Goal: Navigation & Orientation: Find specific page/section

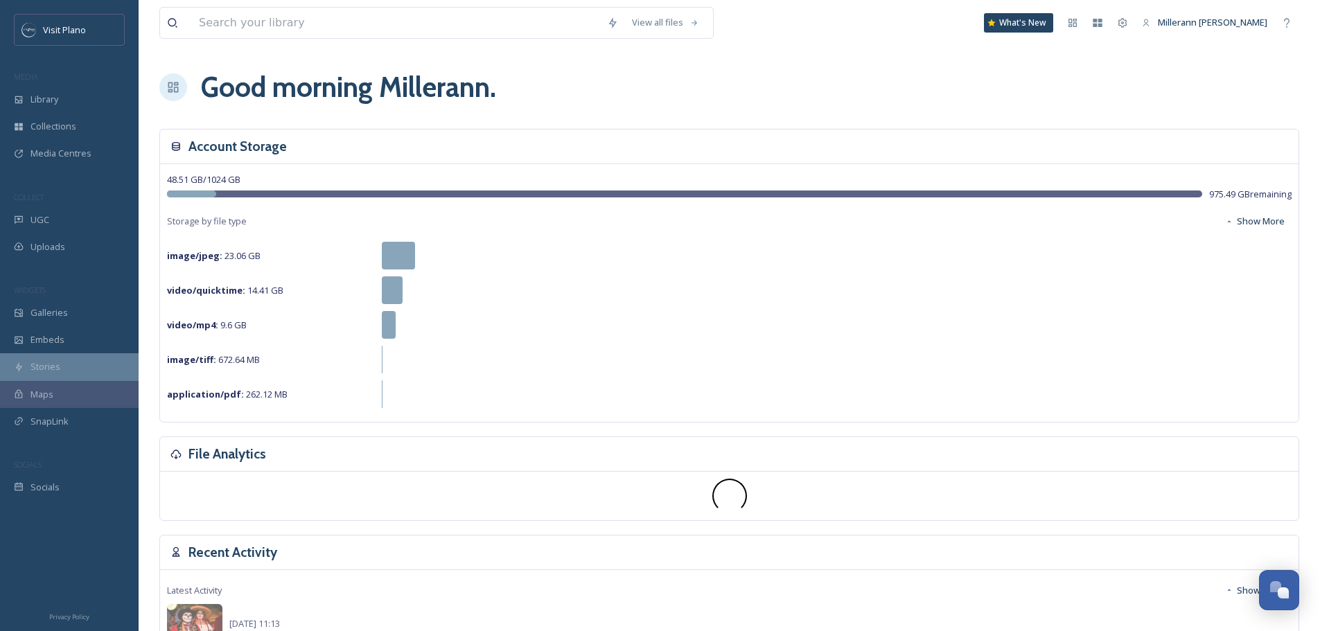
scroll to position [345, 0]
click at [39, 362] on span "Stories" at bounding box center [45, 366] width 30 height 13
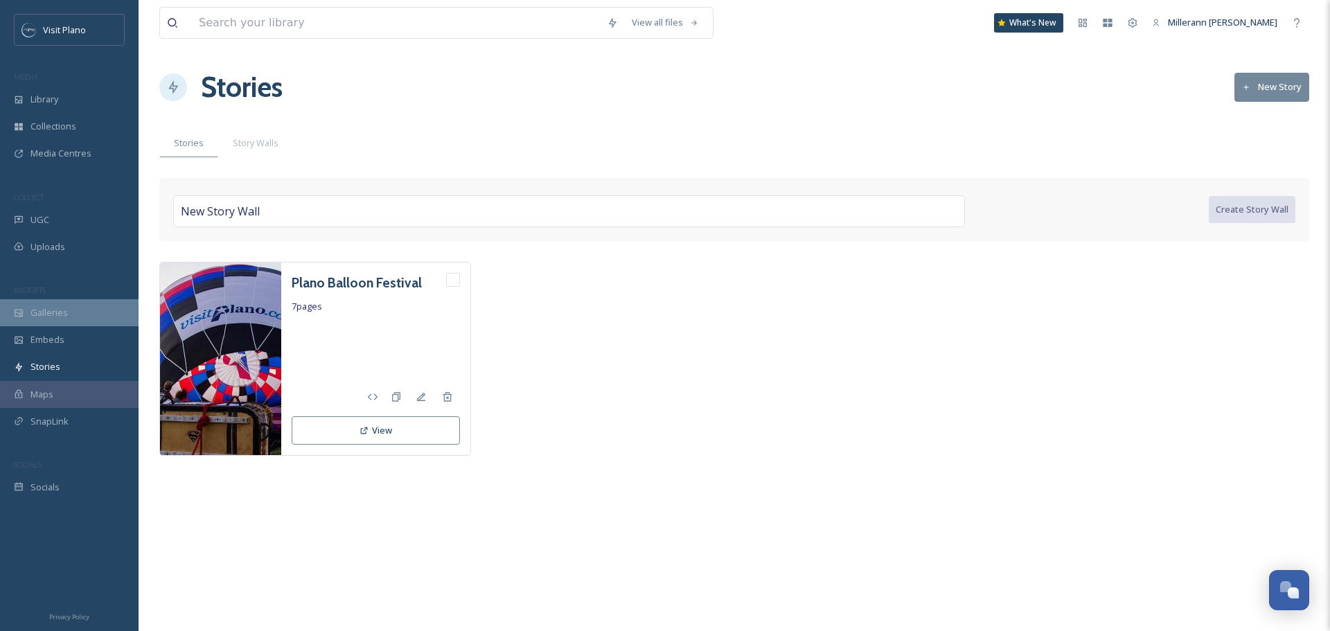
click at [53, 313] on span "Galleries" at bounding box center [48, 312] width 37 height 13
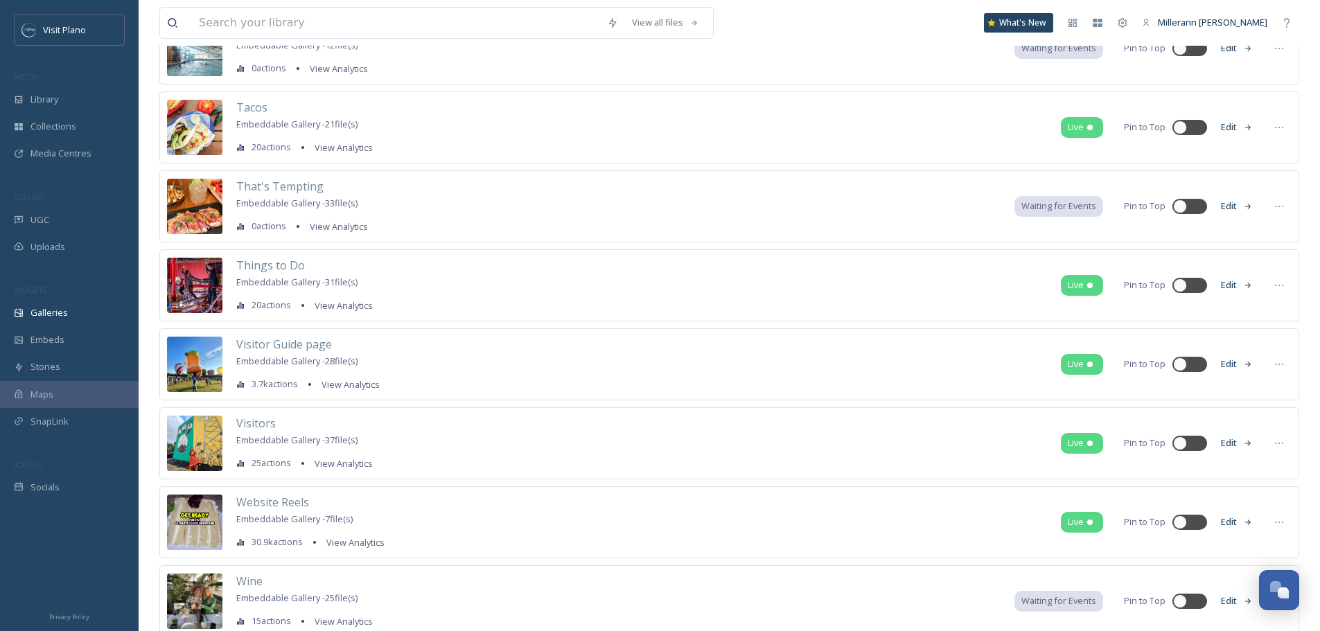
scroll to position [4572, 0]
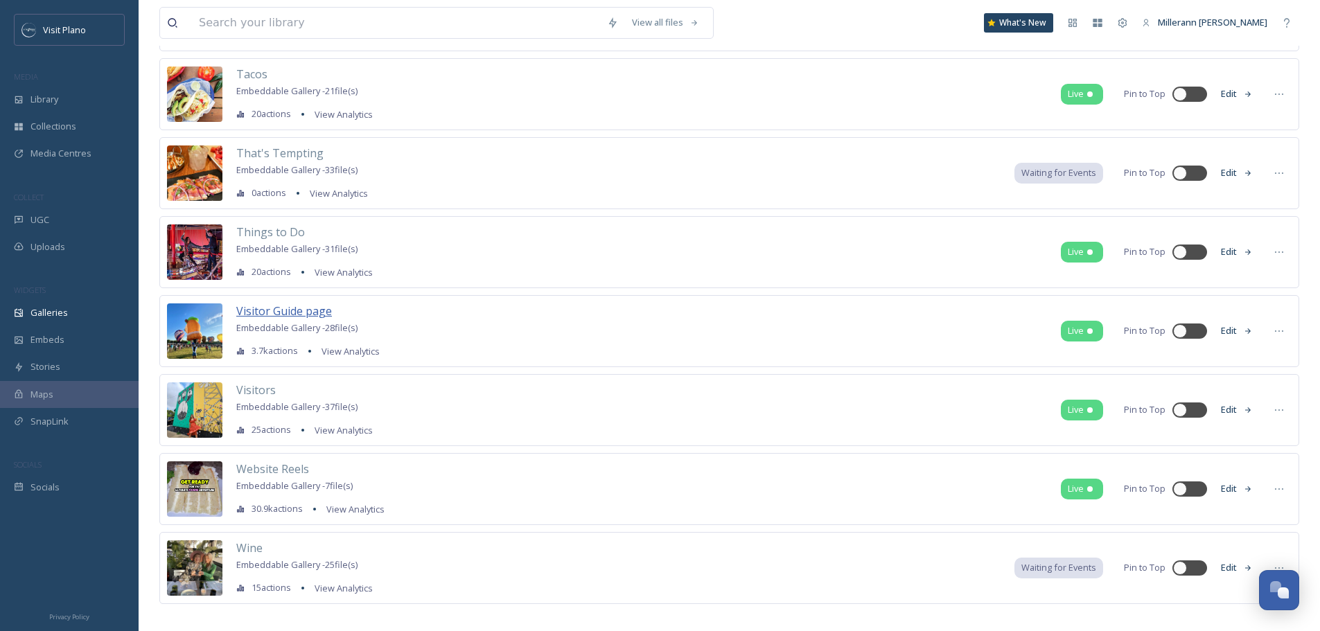
click at [275, 310] on span "Visitor Guide page" at bounding box center [284, 310] width 96 height 15
